Goal: Task Accomplishment & Management: Manage account settings

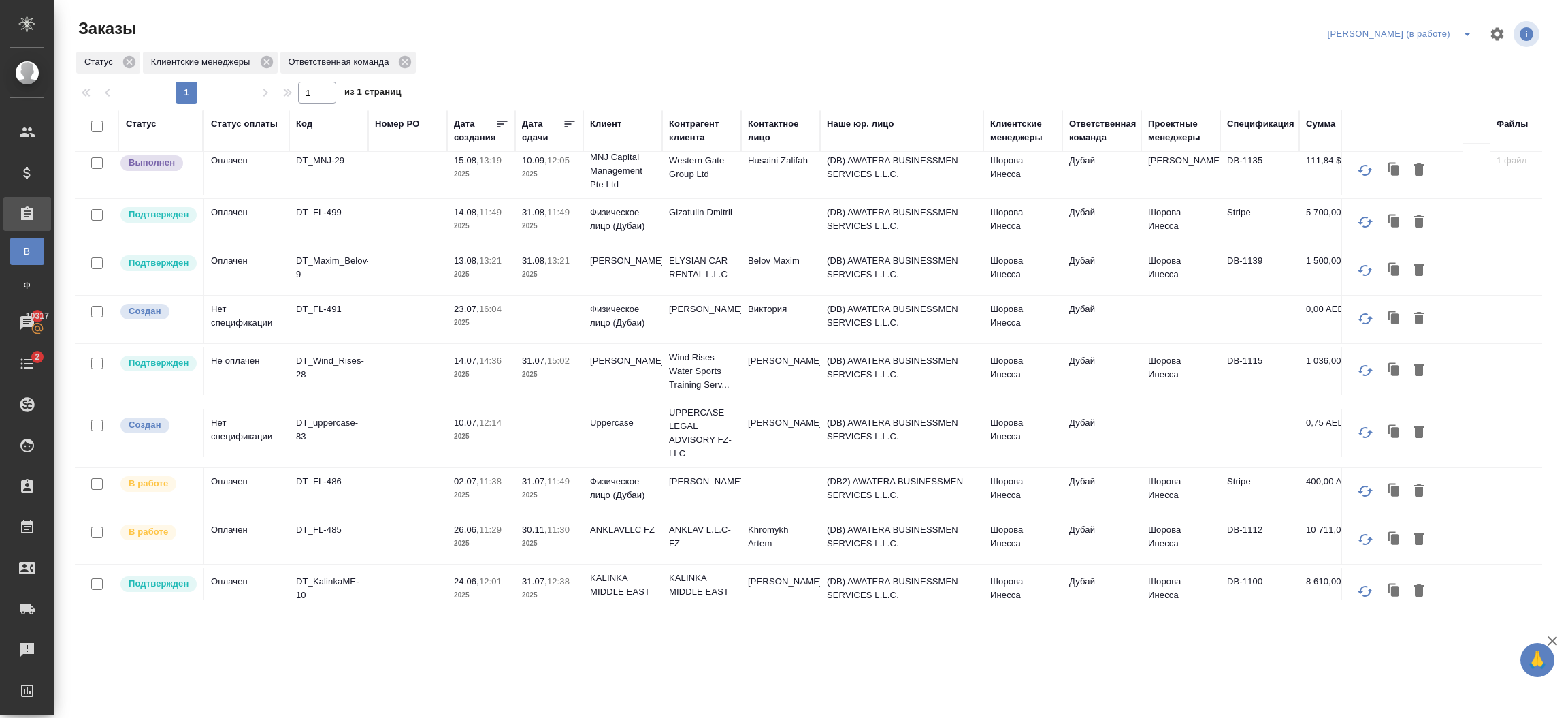
scroll to position [553, 0]
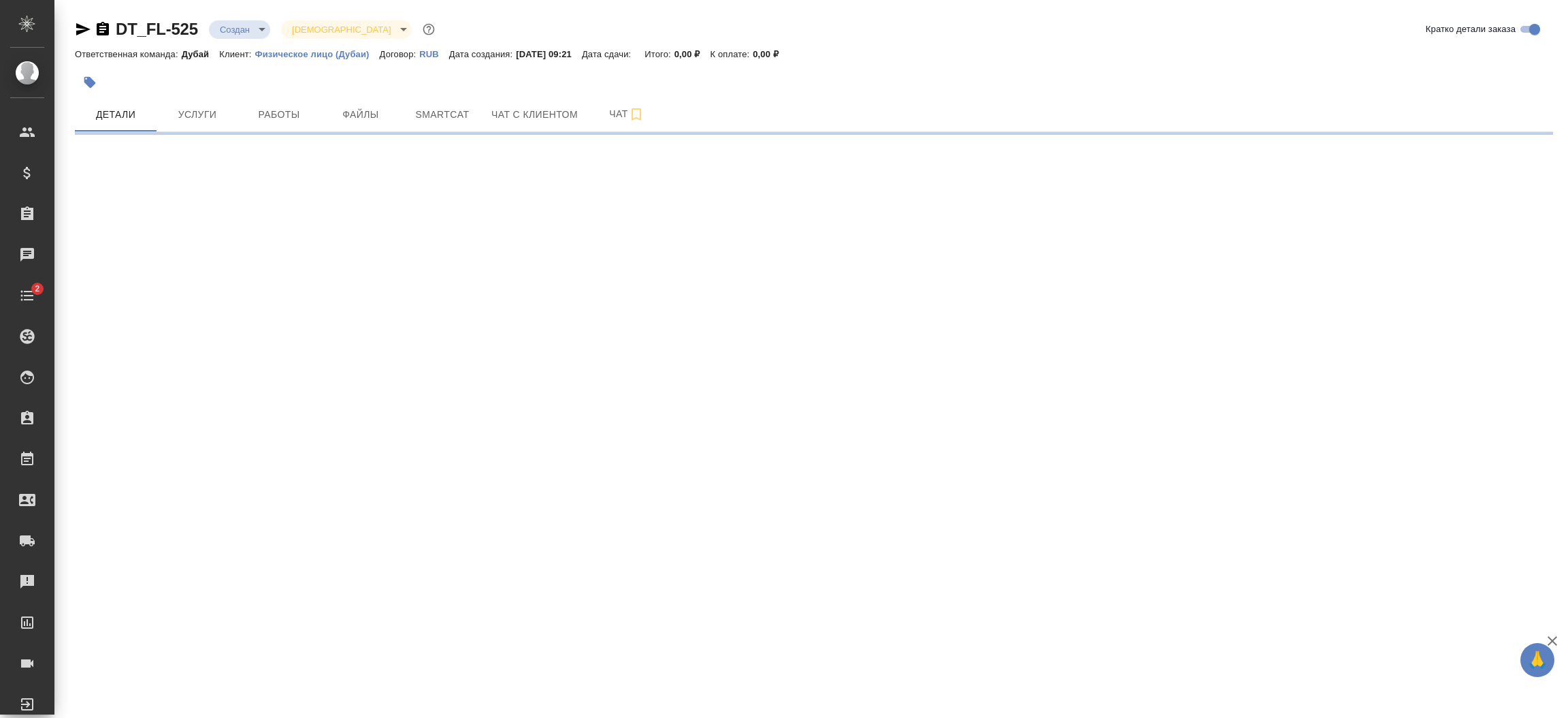
select select "RU"
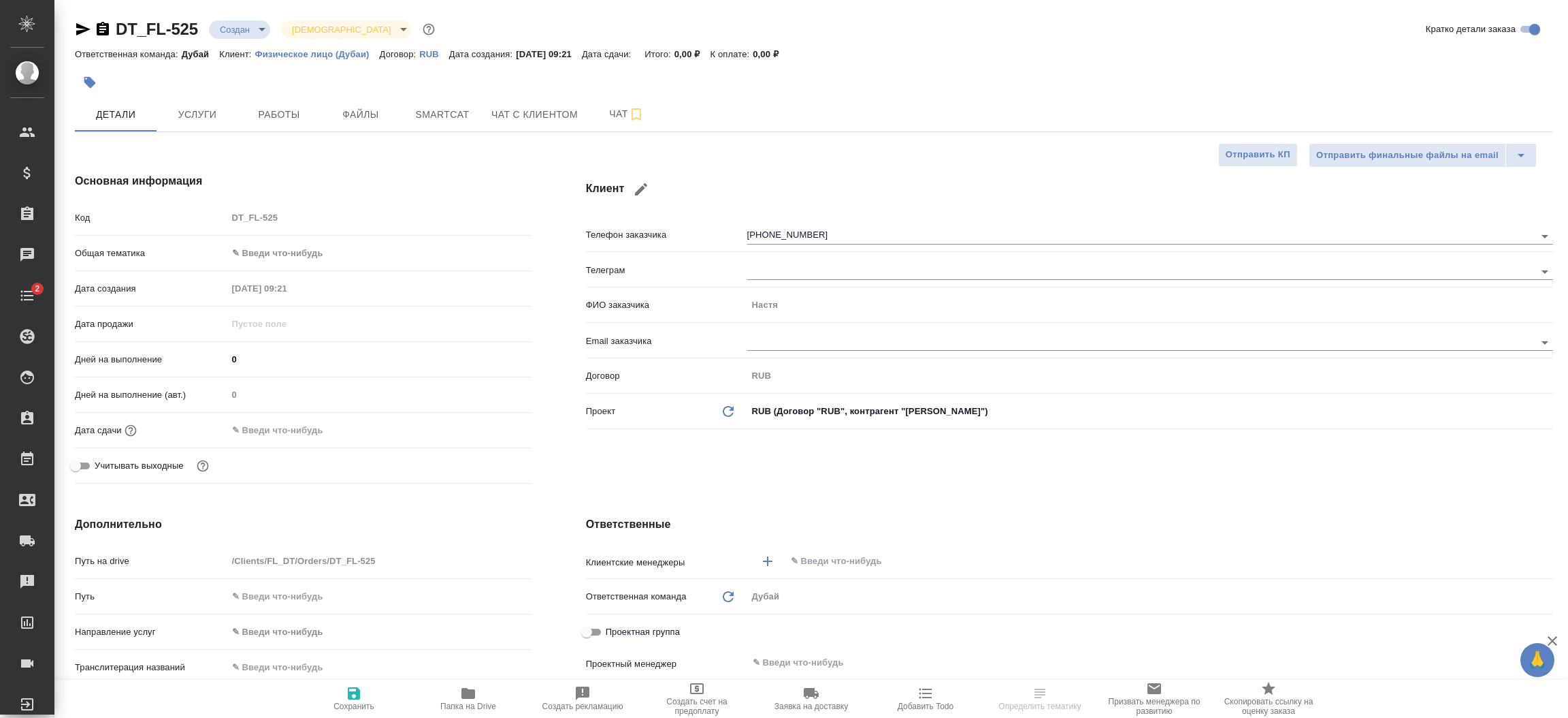
type textarea "x"
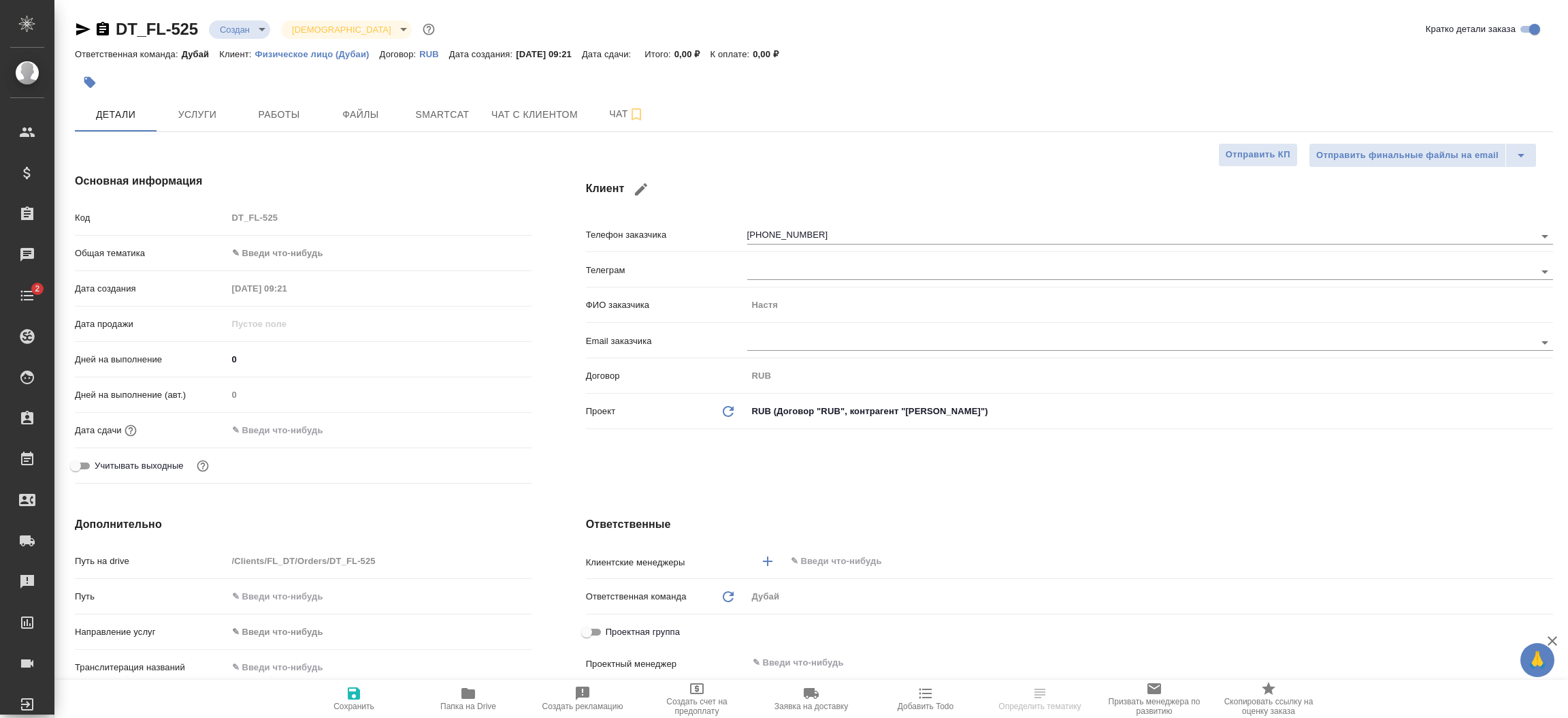
type textarea "x"
click at [809, 472] on div "Клиент Телефон заказчика +79038138842 Телеграм ФИО заказчика Настя Email заказч…" at bounding box center [1069, 331] width 1022 height 371
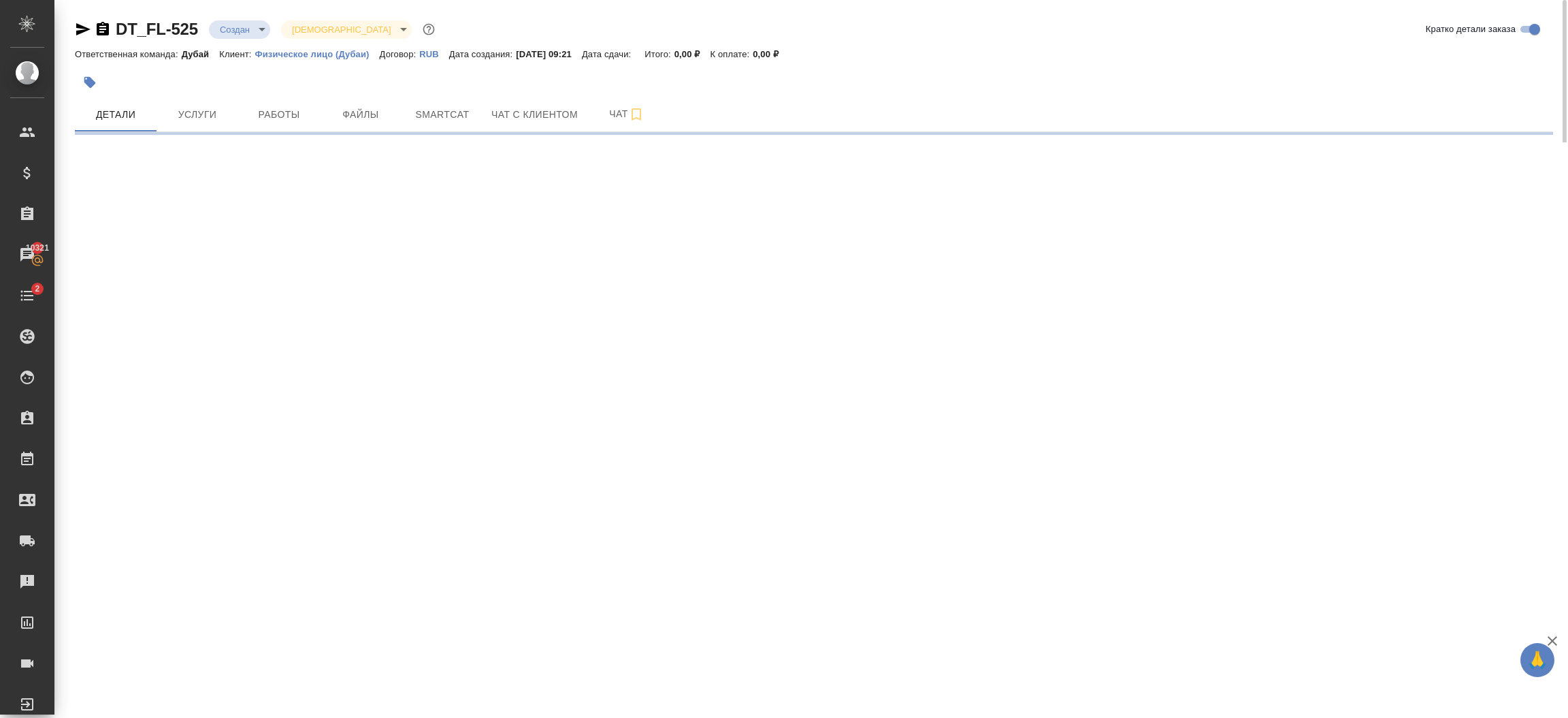
select select "RU"
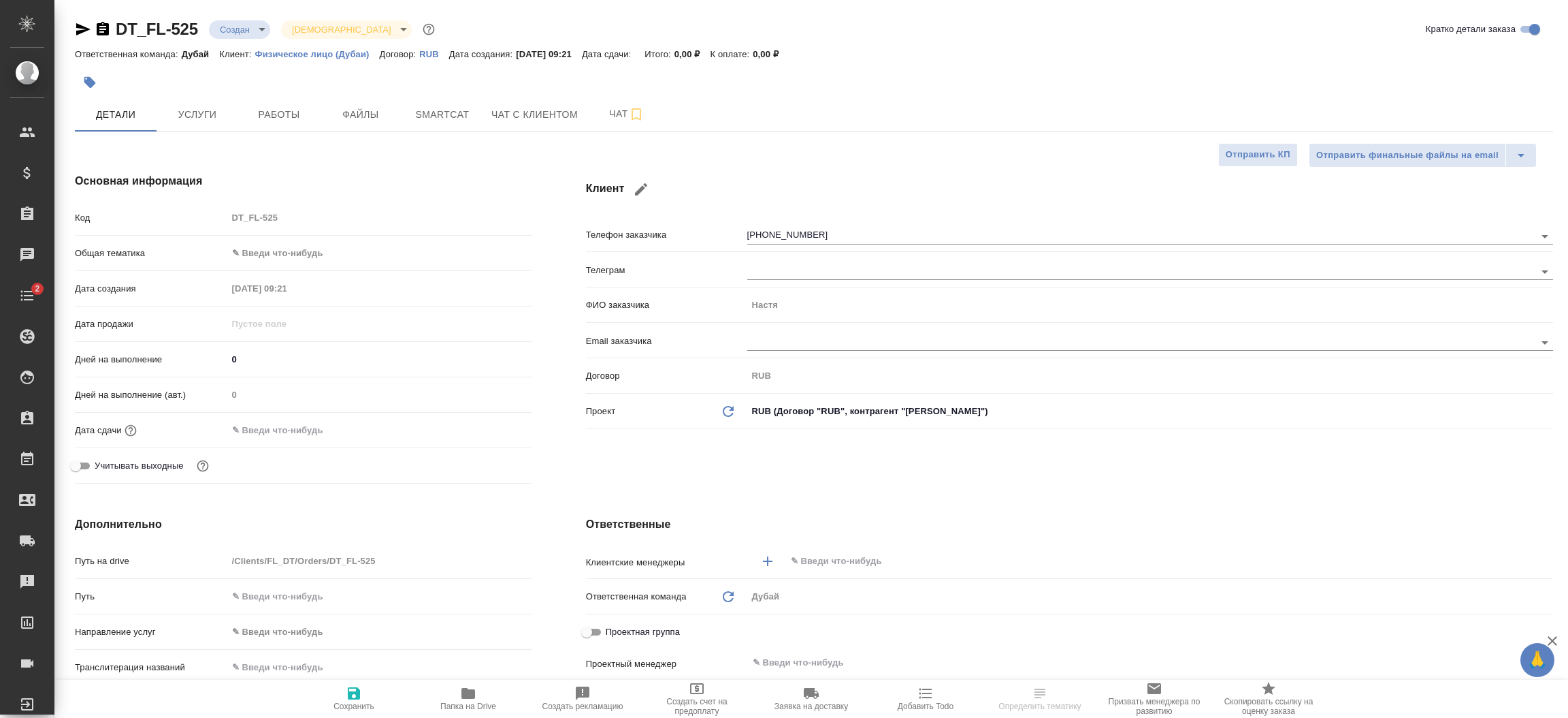
type textarea "x"
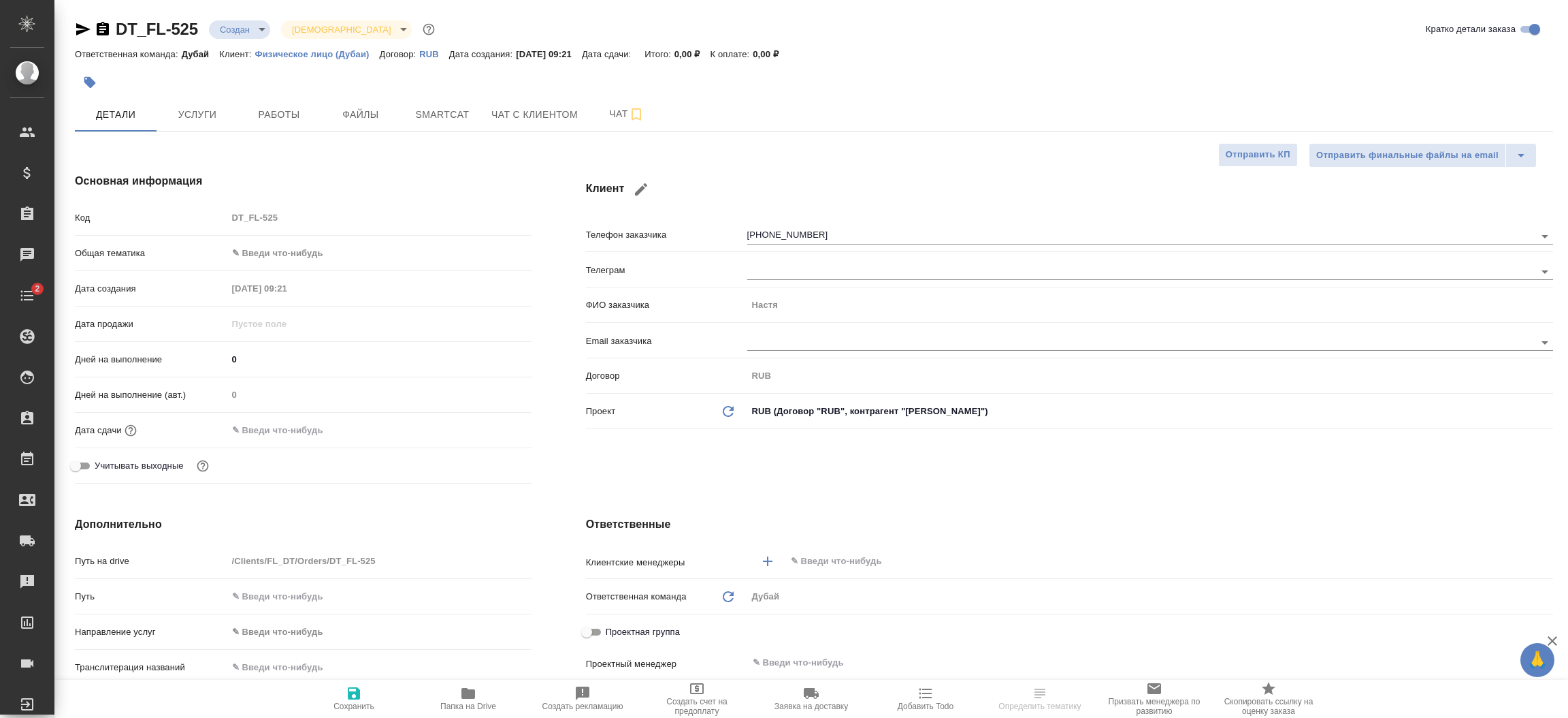
type textarea "x"
click at [79, 31] on icon "button" at bounding box center [83, 29] width 14 height 13
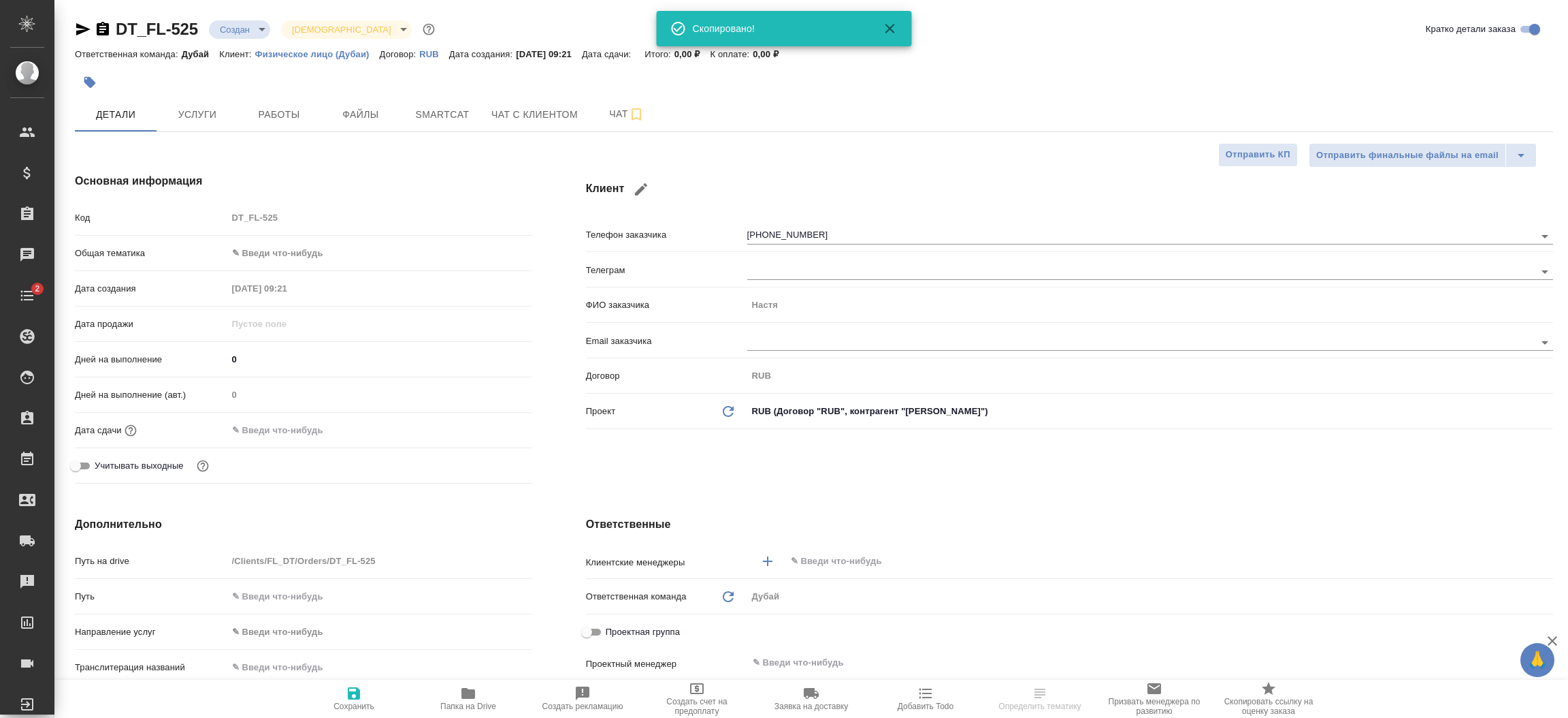
type textarea "x"
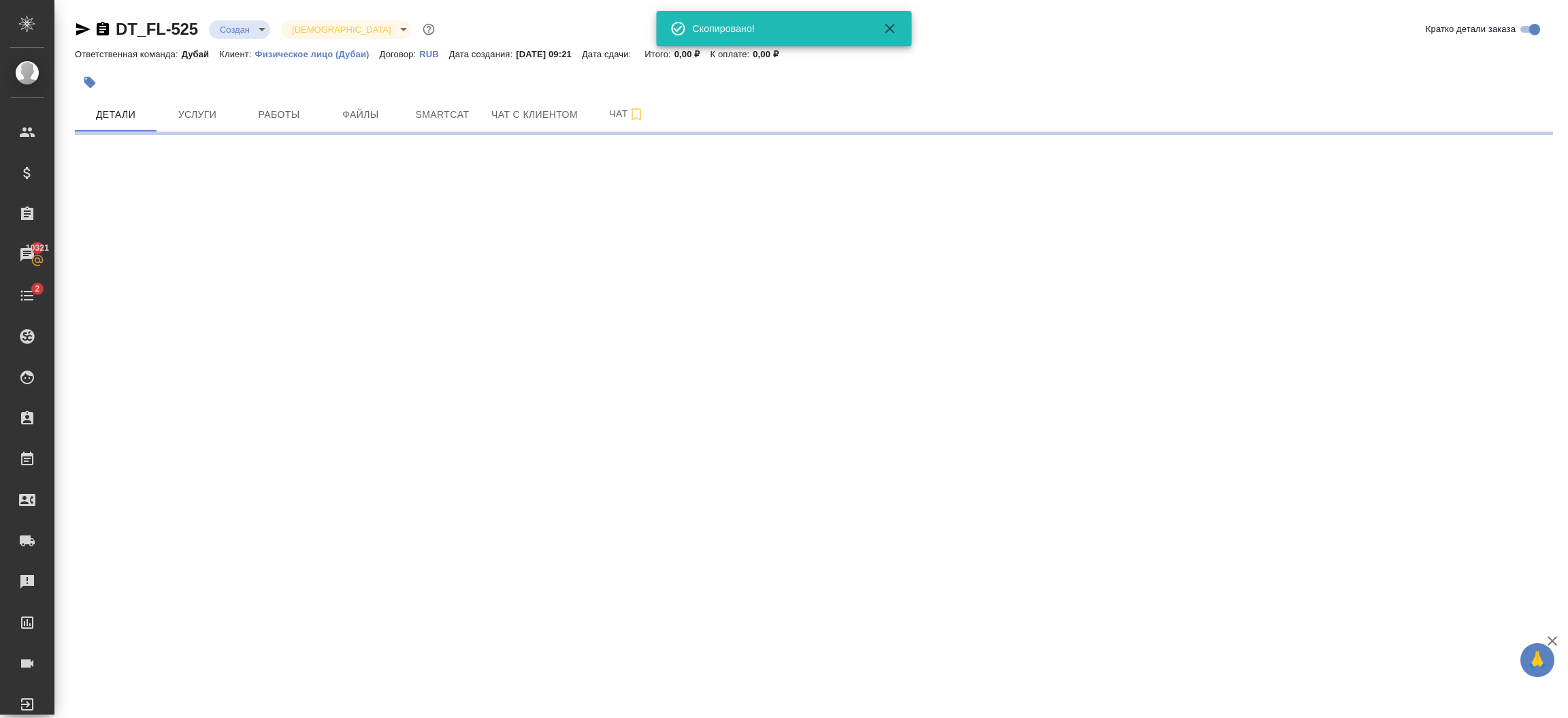
select select "RU"
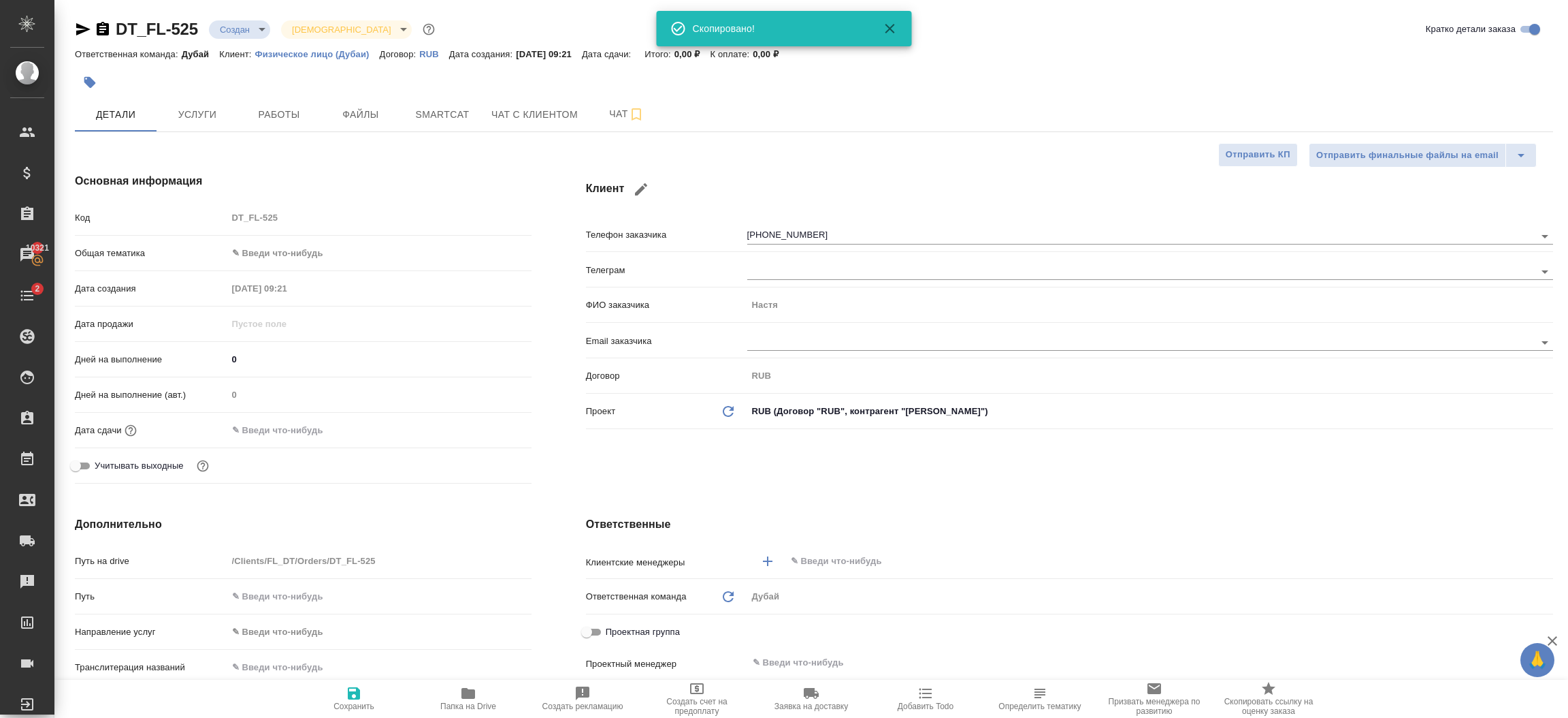
type textarea "x"
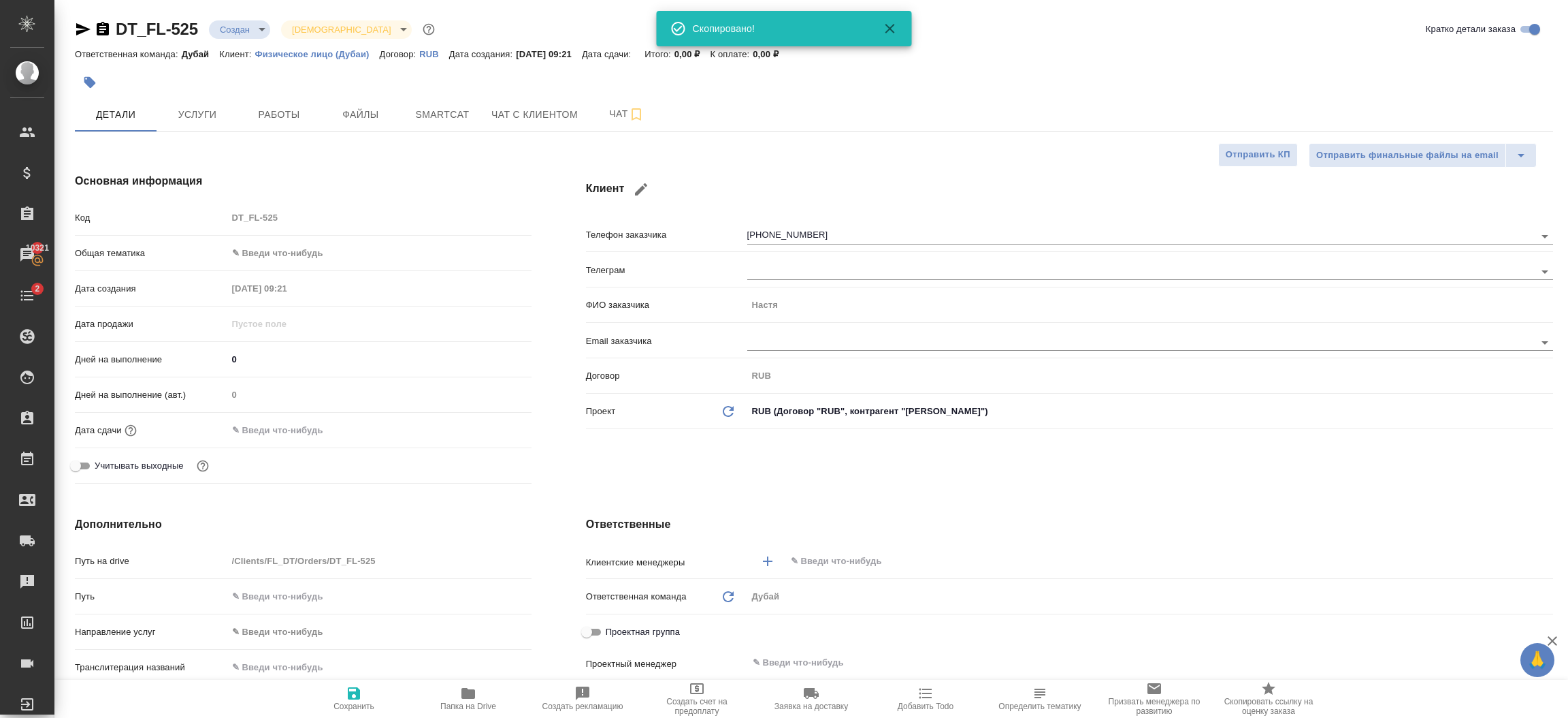
type textarea "x"
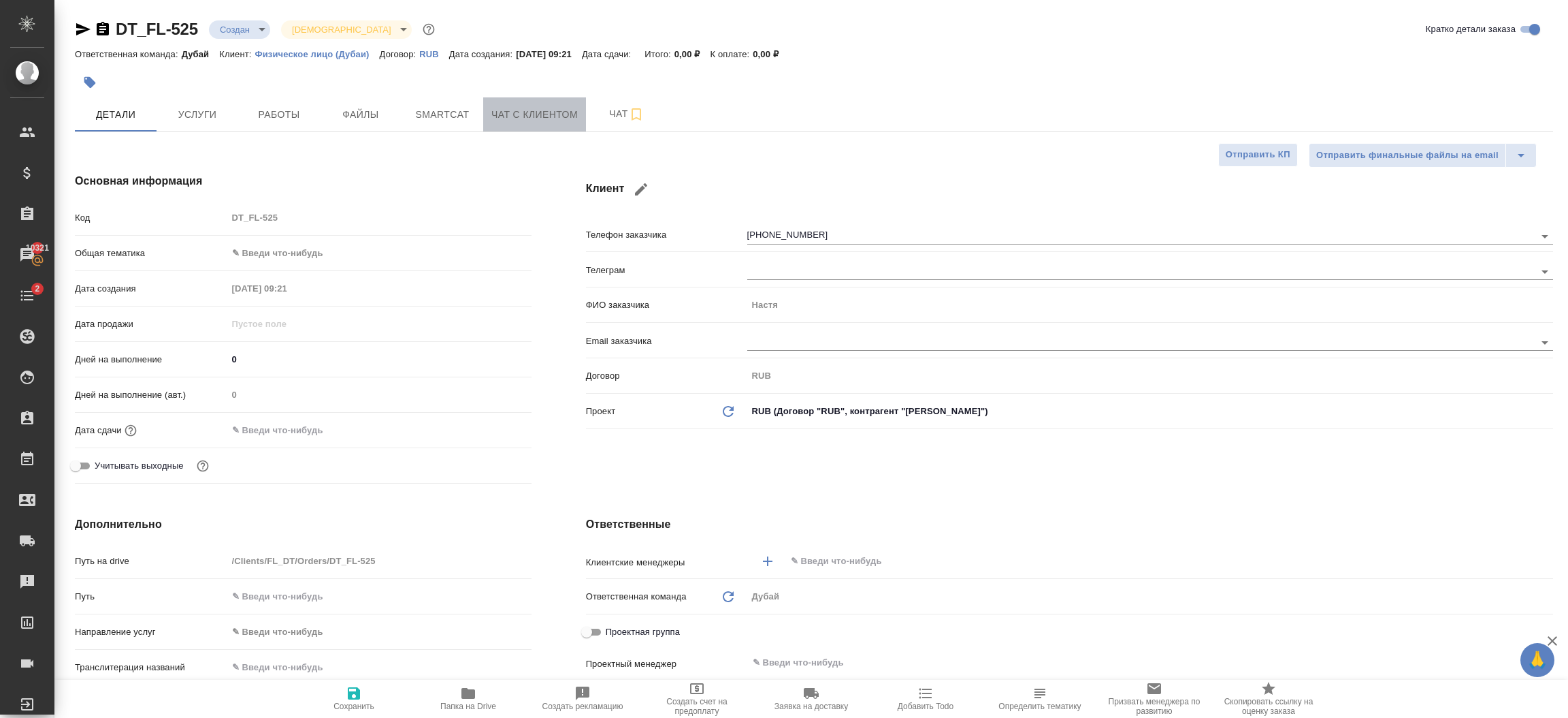
click at [521, 121] on span "Чат с клиентом" at bounding box center [535, 114] width 86 height 17
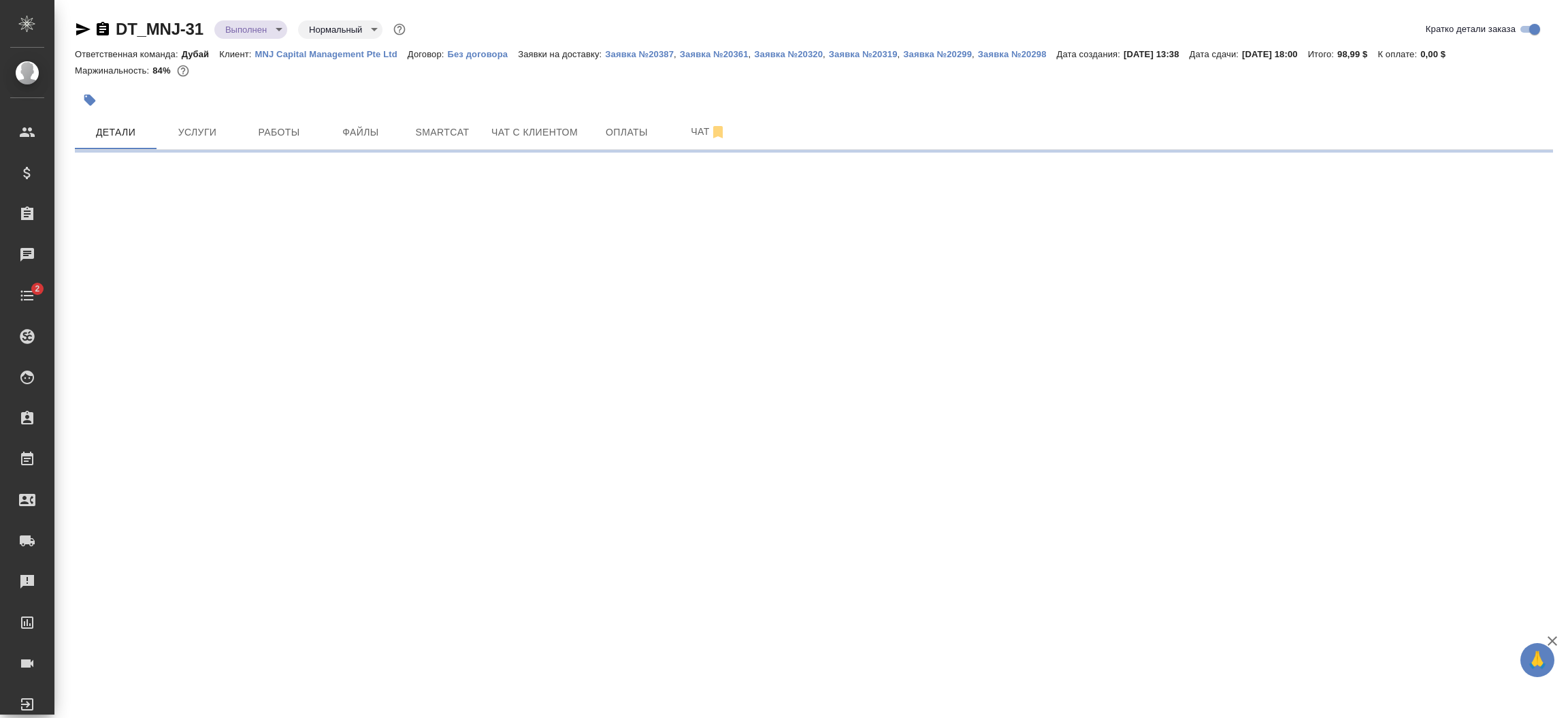
select select "RU"
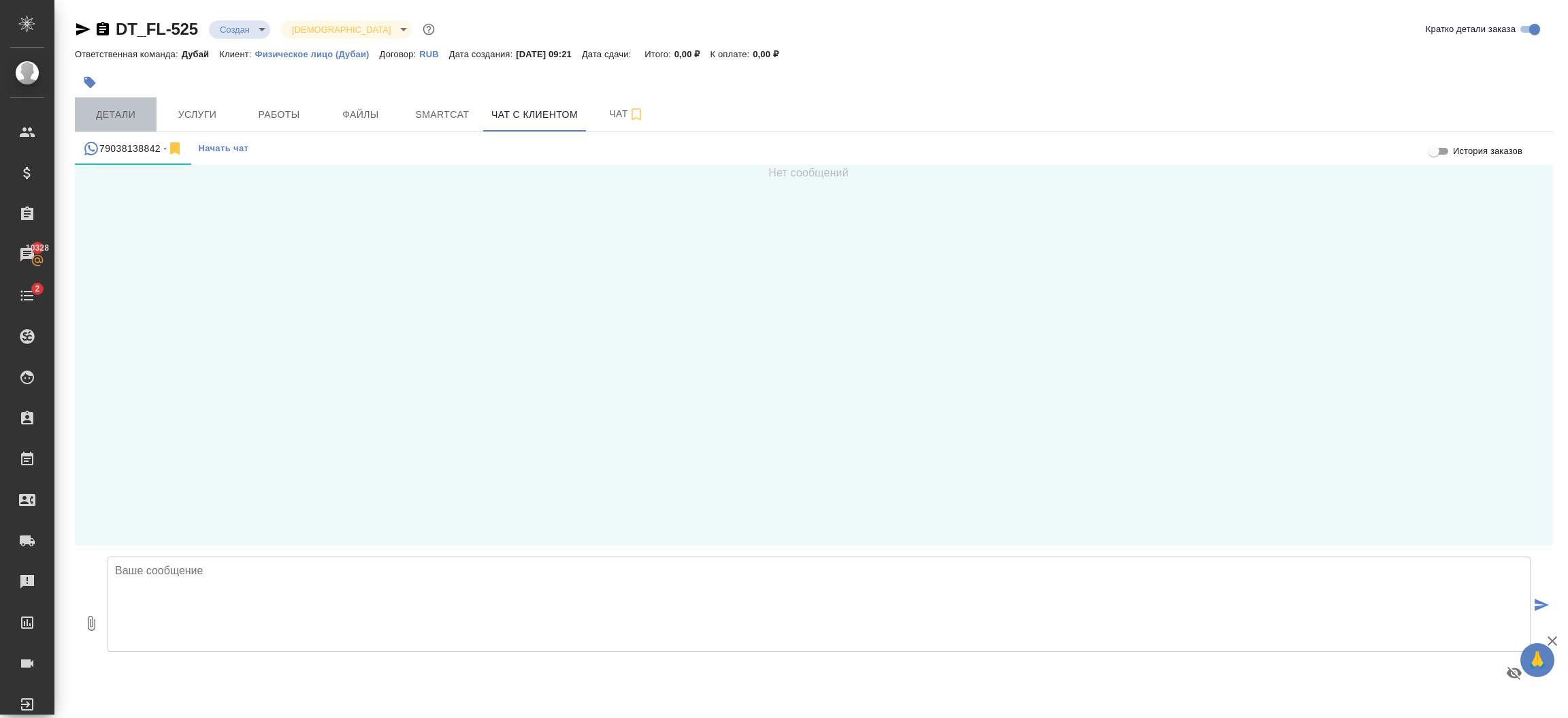
click at [128, 112] on span "Детали" at bounding box center [116, 114] width 66 height 17
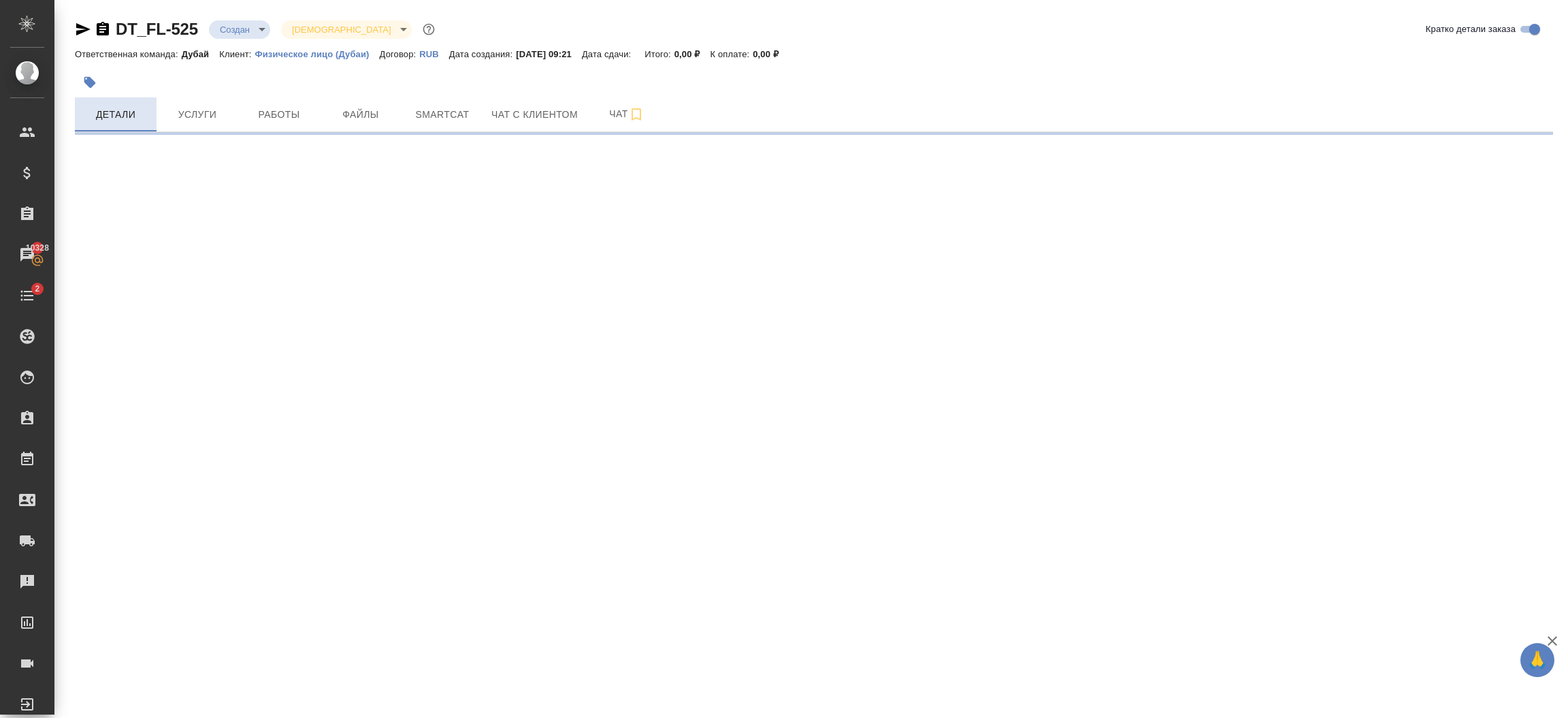
select select "RU"
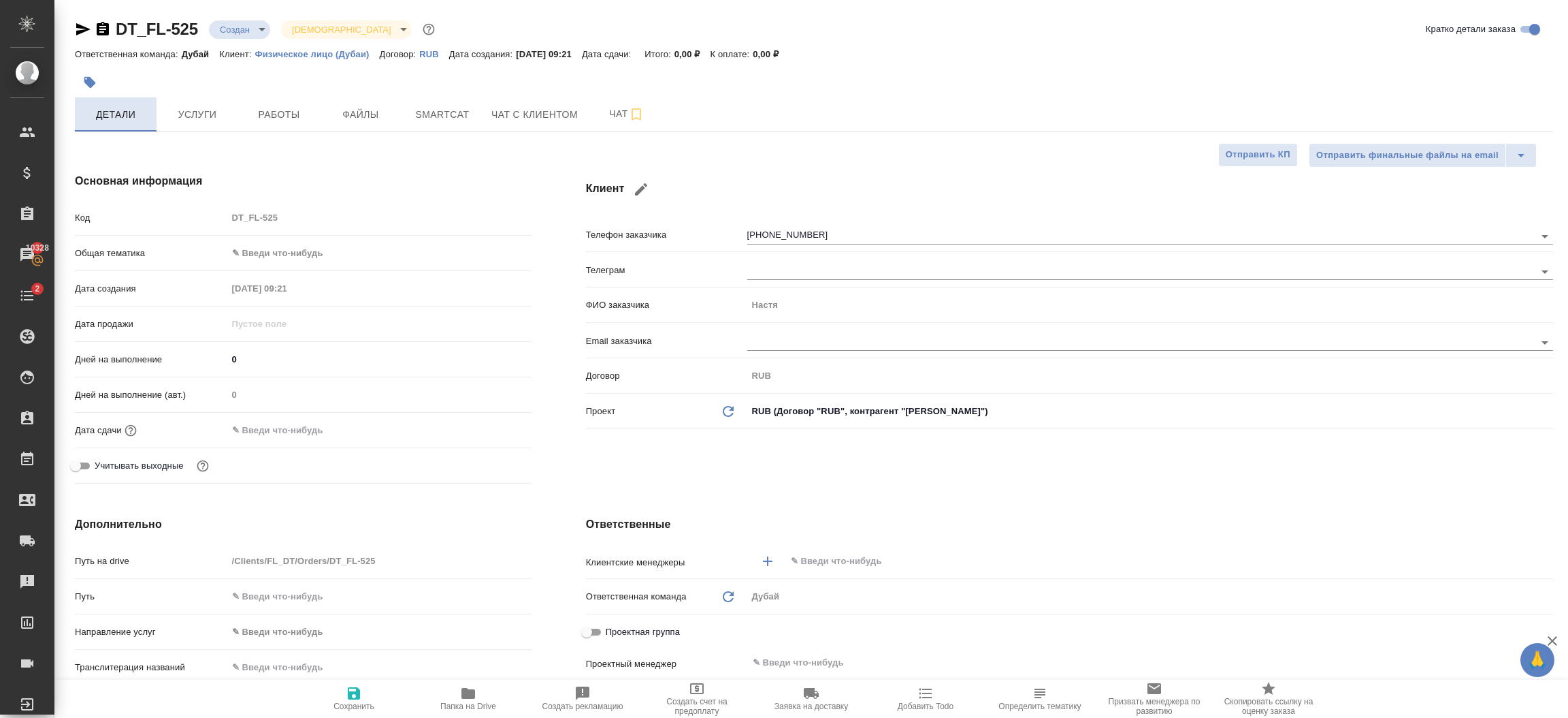
type textarea "x"
click at [785, 237] on input "[PHONE_NUMBER]" at bounding box center [1118, 235] width 742 height 16
type textarea "x"
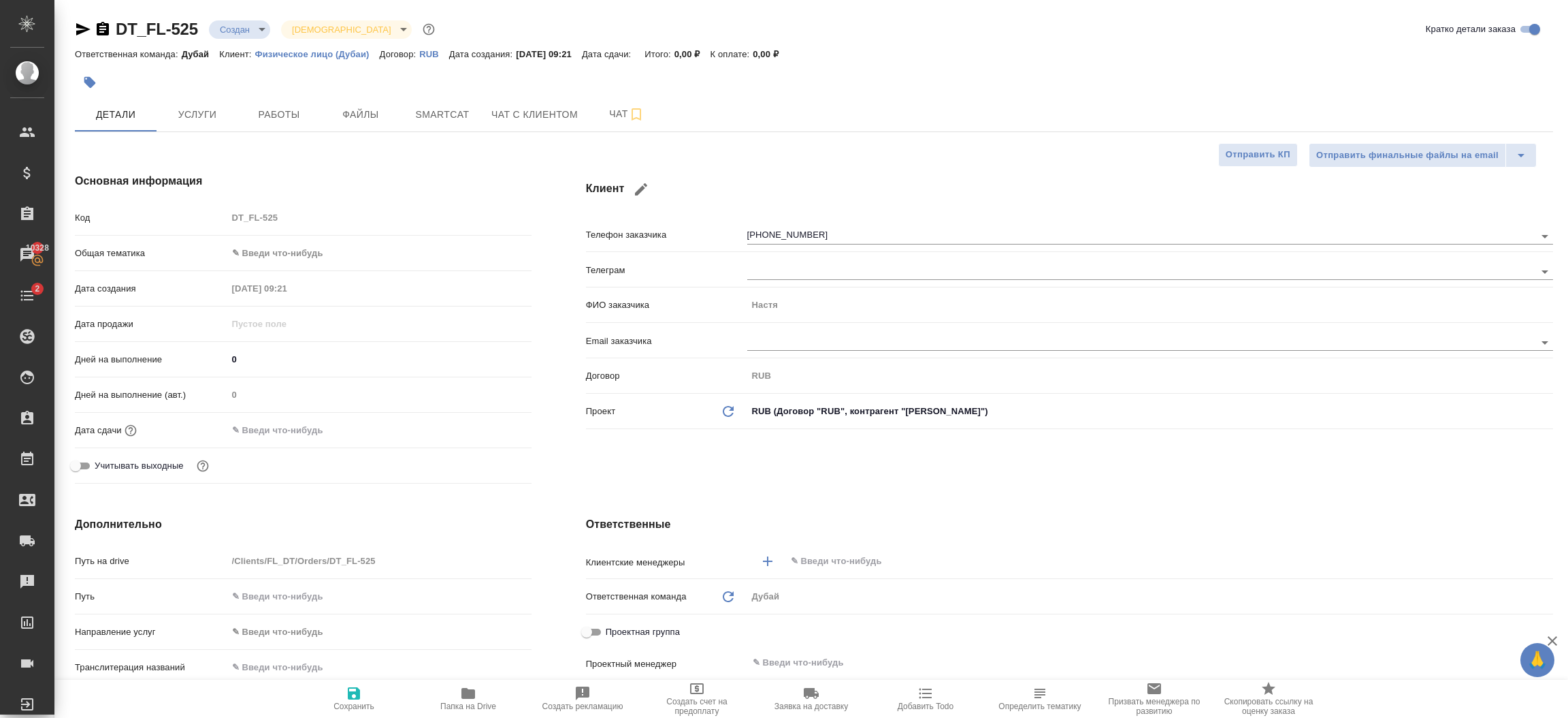
type textarea "x"
